Goal: Task Accomplishment & Management: Manage account settings

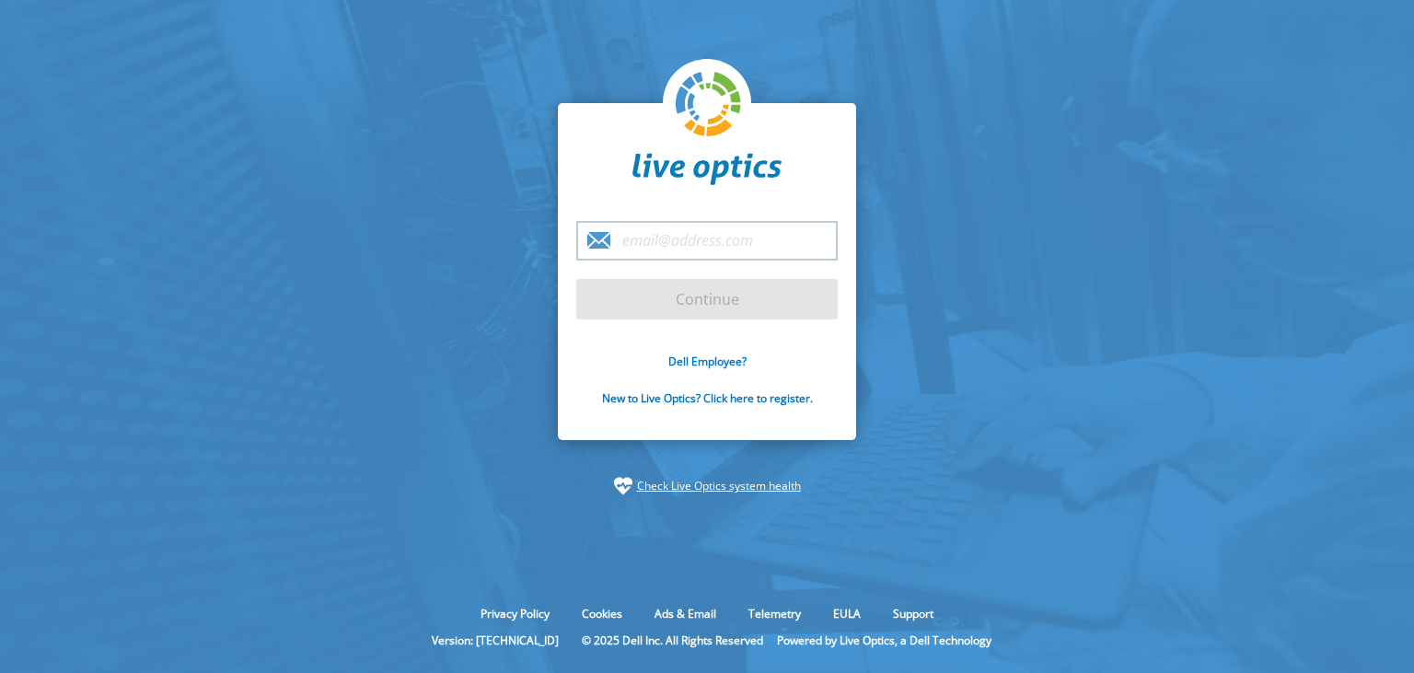
click at [654, 238] on input "email" at bounding box center [706, 241] width 261 height 40
click at [716, 249] on input "nvergara" at bounding box center [706, 241] width 261 height 40
type input "nvergara@"
click at [705, 250] on input "email" at bounding box center [706, 241] width 261 height 40
click at [775, 230] on input "nvergara" at bounding box center [706, 241] width 261 height 40
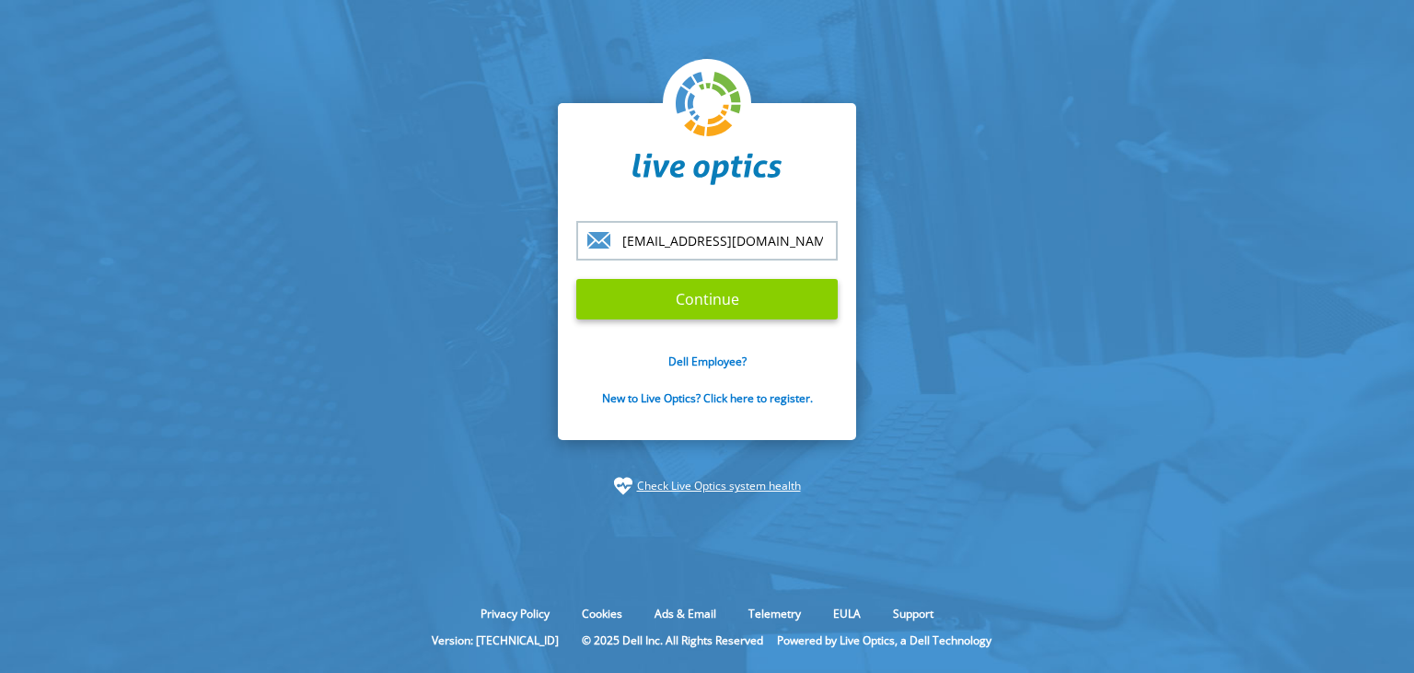
type input "nvergara@worknet.com.ar"
click at [764, 310] on input "Continue" at bounding box center [706, 299] width 261 height 40
type input "nvergara@worknet.com.ar"
click at [630, 295] on input "Continue" at bounding box center [706, 299] width 261 height 40
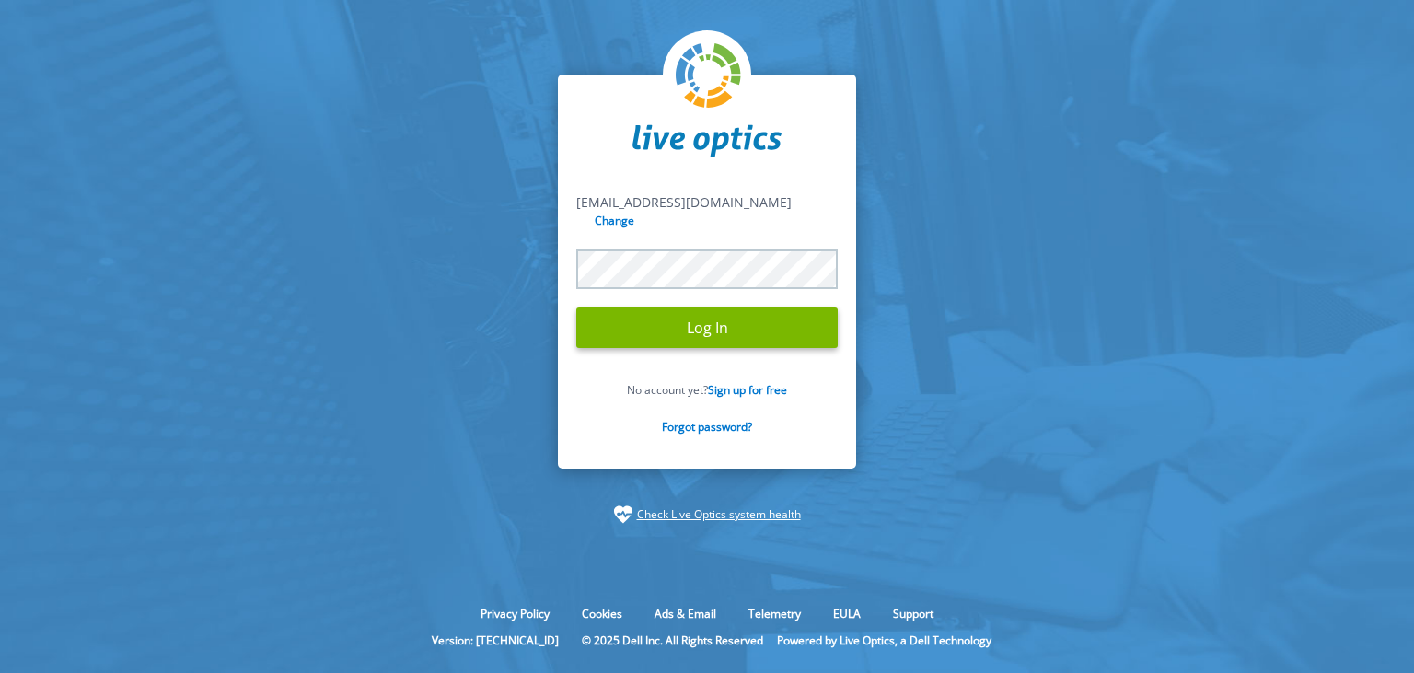
click at [576, 307] on input "Log In" at bounding box center [706, 327] width 261 height 40
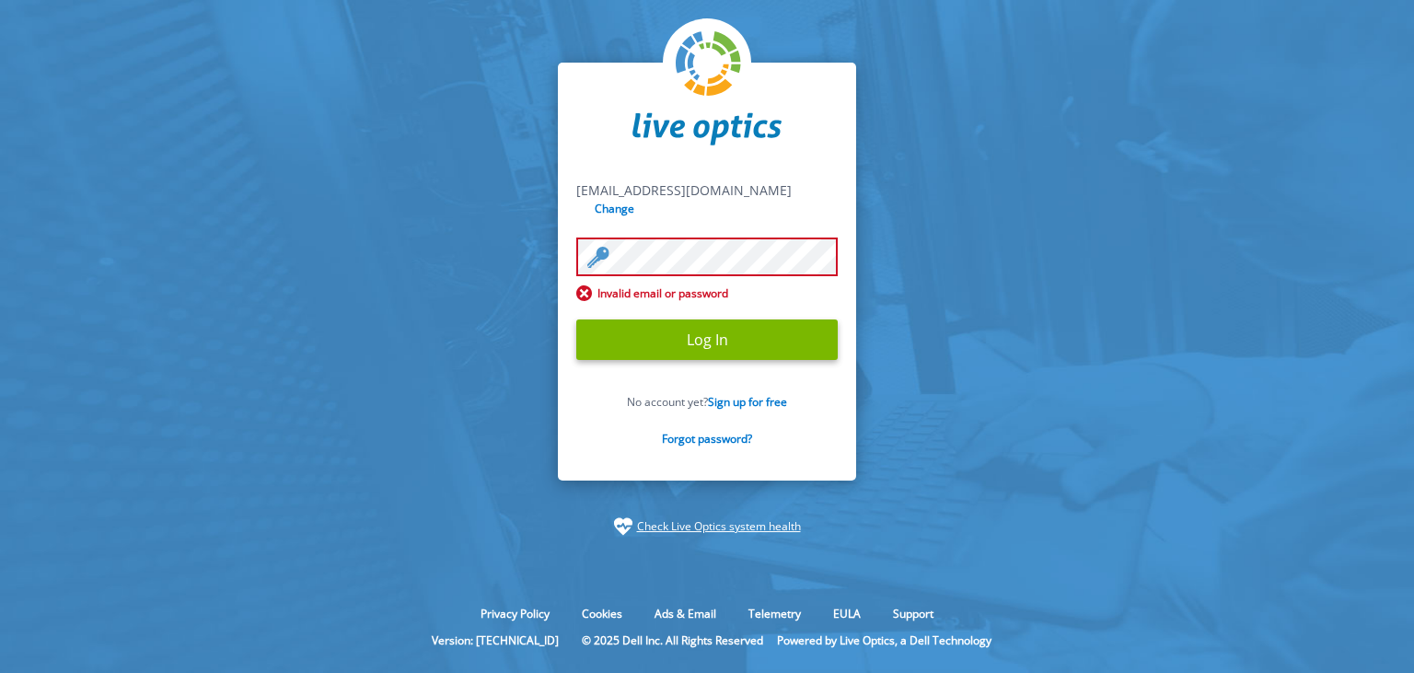
click at [576, 319] on input "Log In" at bounding box center [706, 339] width 261 height 40
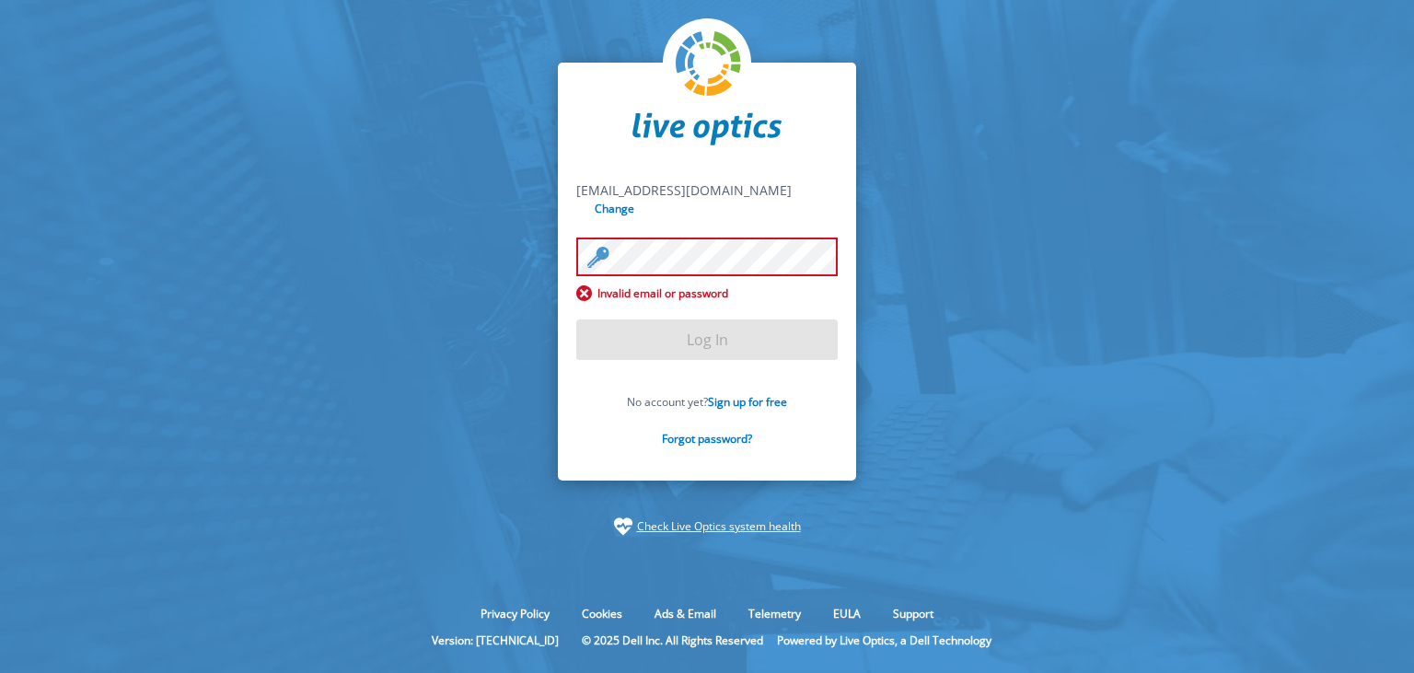
click at [431, 92] on section "nvergara@worknet.com.ar nvergara@worknet.com.ar Change Invalid email or passwor…" at bounding box center [707, 299] width 1414 height 598
click at [663, 228] on form "nvergara@worknet.com.ar nvergara@worknet.com.ar Change Invalid email or passwor…" at bounding box center [706, 324] width 261 height 286
click at [458, 79] on section "nvergara@worknet.com.ar nvergara@worknet.com.ar Change Invalid email or passwor…" at bounding box center [707, 299] width 1414 height 598
click at [489, 143] on section "nvergara@worknet.com.ar nvergara@worknet.com.ar Change Invalid email or passwor…" at bounding box center [707, 299] width 1414 height 598
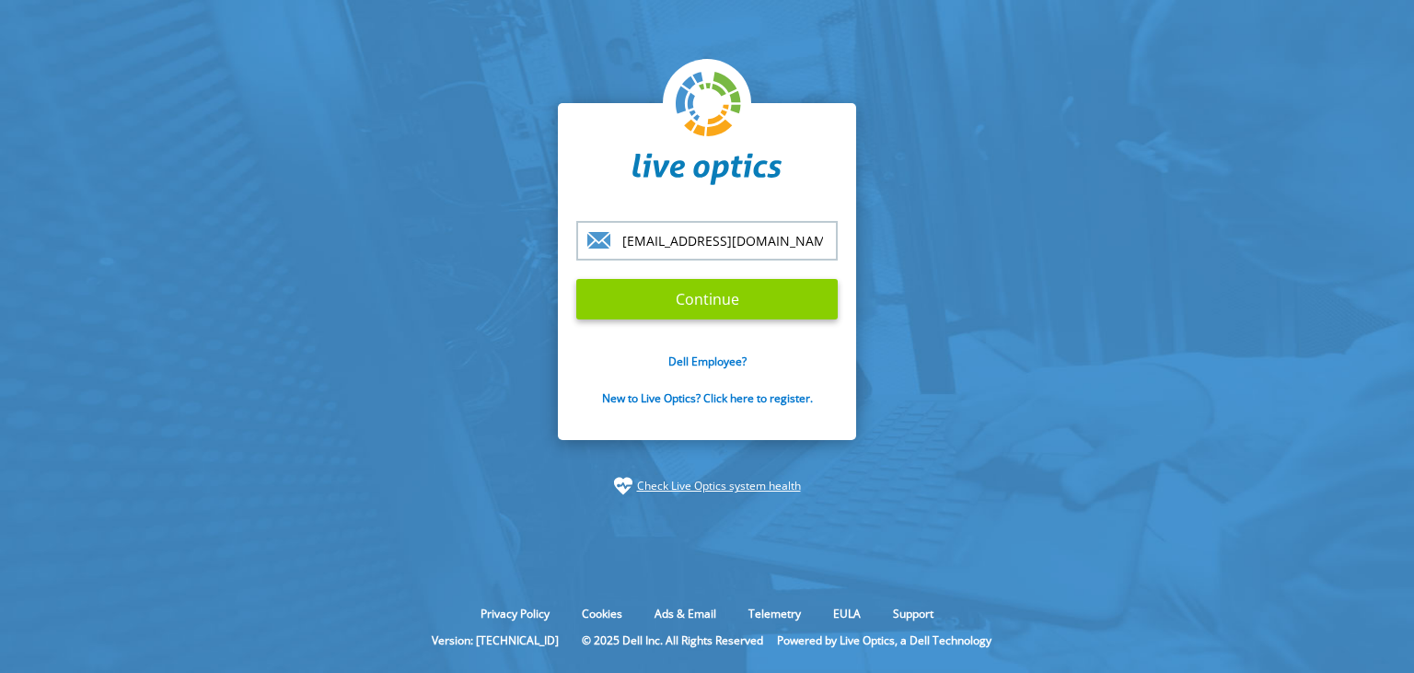
type input "nvergara@worknet.com.ar"
click at [723, 304] on input "Continue" at bounding box center [706, 299] width 261 height 40
click at [727, 307] on input "Continue" at bounding box center [706, 299] width 261 height 40
click at [729, 316] on input "Continue" at bounding box center [706, 299] width 261 height 40
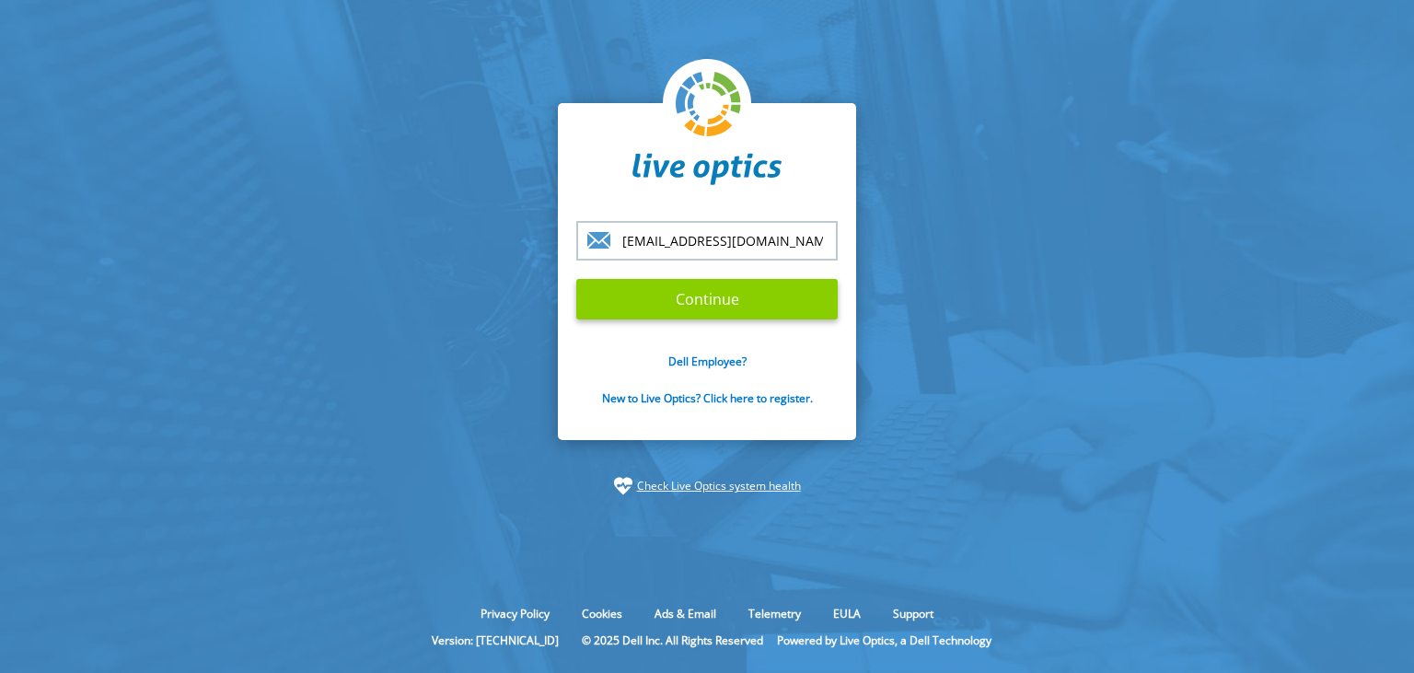
click at [729, 316] on input "Continue" at bounding box center [706, 299] width 261 height 40
click at [730, 305] on input "Continue" at bounding box center [706, 299] width 261 height 40
click at [768, 296] on input "Continue" at bounding box center [706, 299] width 261 height 40
